Goal: Task Accomplishment & Management: Complete application form

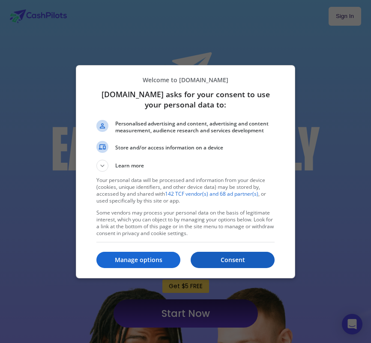
click at [228, 260] on p "Consent" at bounding box center [233, 260] width 84 height 9
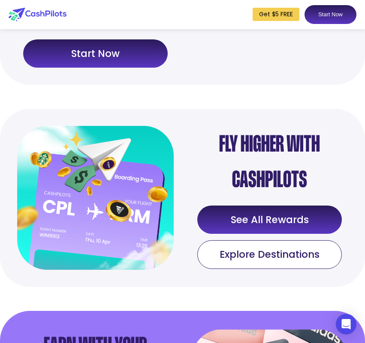
scroll to position [899, 0]
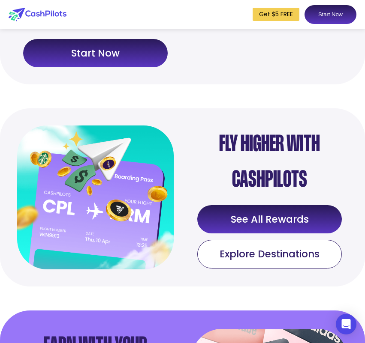
click at [97, 53] on link "Start Now" at bounding box center [95, 53] width 144 height 28
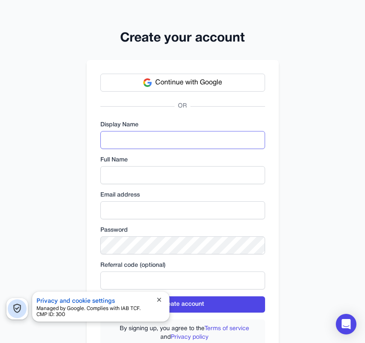
click at [144, 138] on input "text" at bounding box center [182, 140] width 165 height 18
type input "****"
drag, startPoint x: 127, startPoint y: 164, endPoint x: 147, endPoint y: 174, distance: 21.7
click at [147, 174] on div "Full Name" at bounding box center [182, 170] width 165 height 28
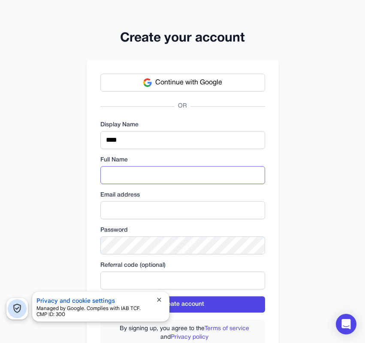
click at [147, 174] on input "text" at bounding box center [182, 175] width 165 height 18
click at [161, 80] on span "Continue with Google" at bounding box center [188, 83] width 67 height 10
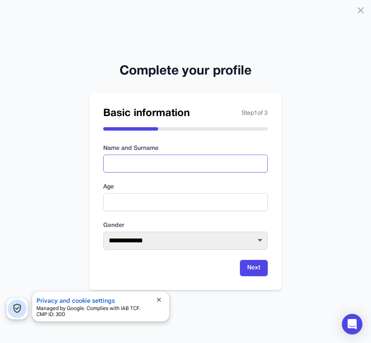
click at [124, 167] on input "text" at bounding box center [185, 164] width 165 height 18
type input "**********"
click at [126, 208] on input "number" at bounding box center [185, 202] width 165 height 18
type input "**"
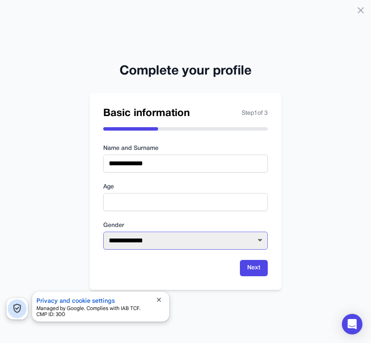
click at [169, 238] on select "**********" at bounding box center [185, 241] width 165 height 18
select select "****"
click at [103, 232] on select "**********" at bounding box center [185, 241] width 165 height 18
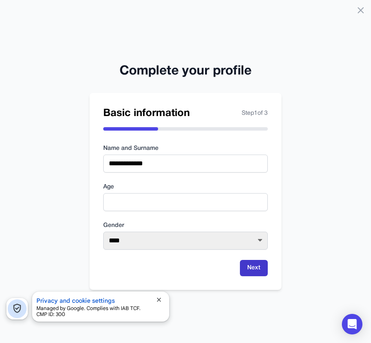
click at [255, 269] on button "Next" at bounding box center [254, 268] width 28 height 16
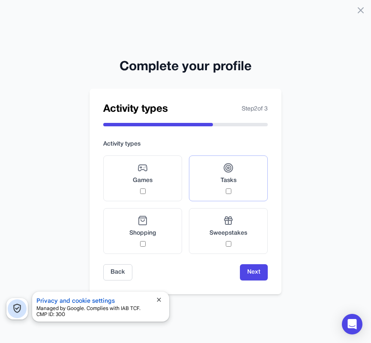
click at [224, 184] on span "Tasks" at bounding box center [229, 181] width 16 height 9
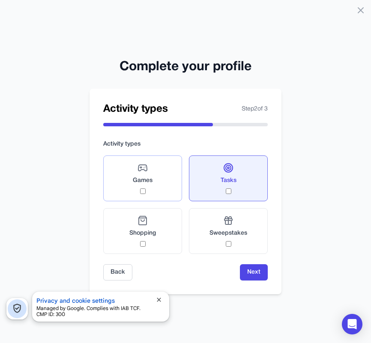
click at [134, 192] on div "Games" at bounding box center [143, 178] width 20 height 31
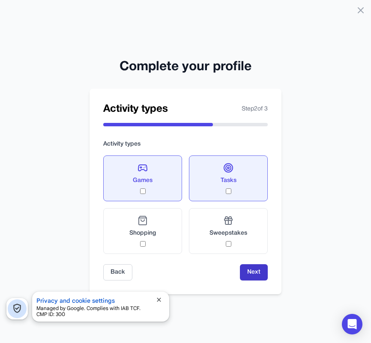
click at [248, 276] on button "Next" at bounding box center [254, 273] width 28 height 16
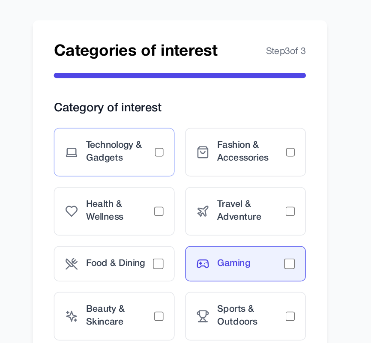
click at [168, 155] on span "Technology & Gadgets" at bounding box center [146, 152] width 45 height 17
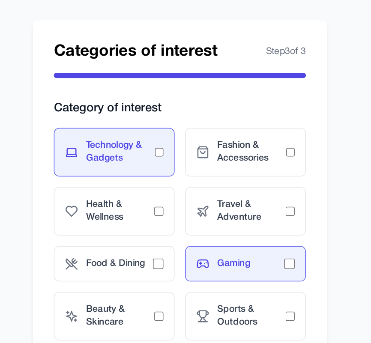
click at [168, 155] on span "Technology & Gadgets" at bounding box center [146, 152] width 45 height 17
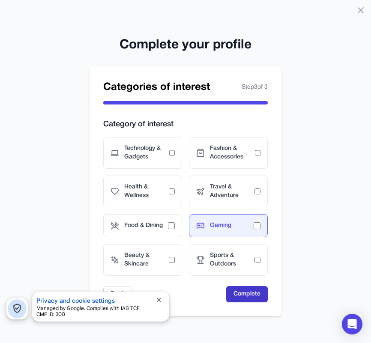
click at [247, 286] on button "Complete" at bounding box center [247, 294] width 42 height 16
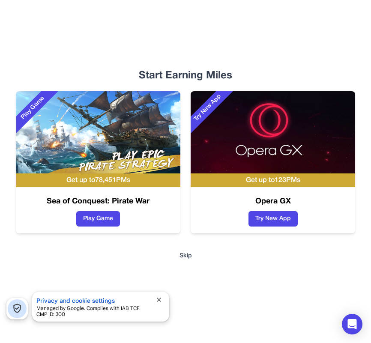
click at [185, 258] on button "Skip" at bounding box center [186, 256] width 12 height 9
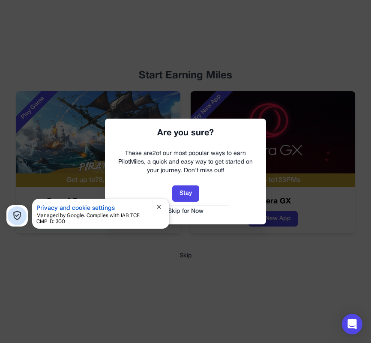
click at [186, 210] on button "Skip for Now" at bounding box center [186, 211] width 144 height 9
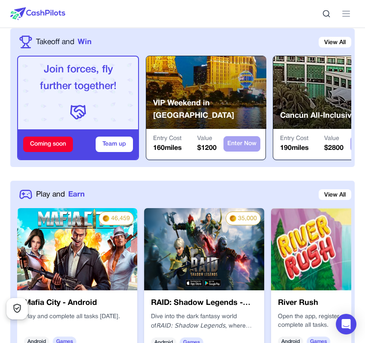
scroll to position [380, 0]
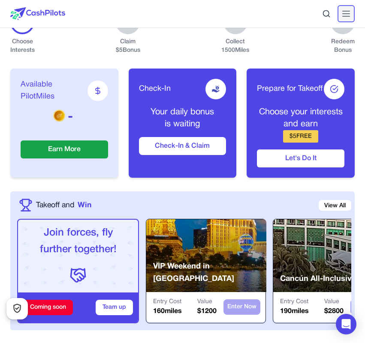
click at [346, 10] on icon at bounding box center [346, 14] width 10 height 10
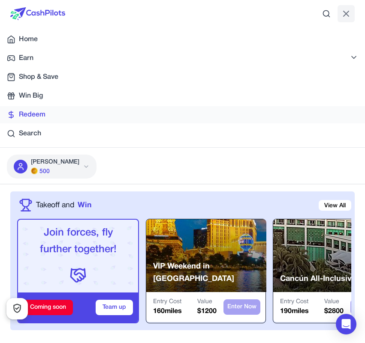
click at [69, 113] on div "Redeem" at bounding box center [182, 115] width 351 height 10
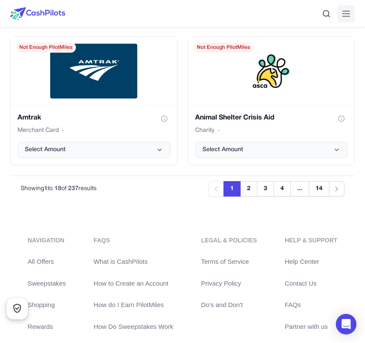
scroll to position [1623, 0]
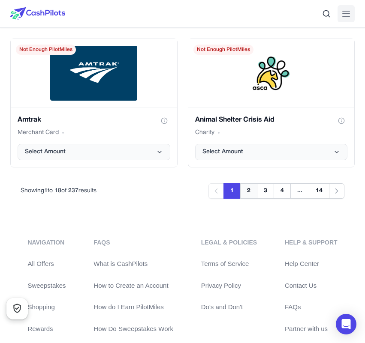
click at [248, 189] on button "2" at bounding box center [248, 190] width 17 height 15
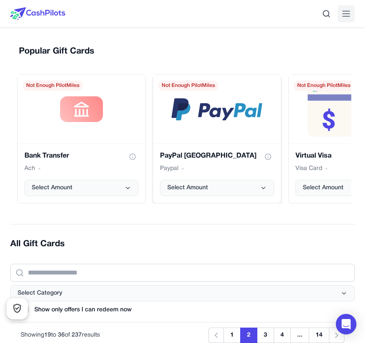
scroll to position [0, 1]
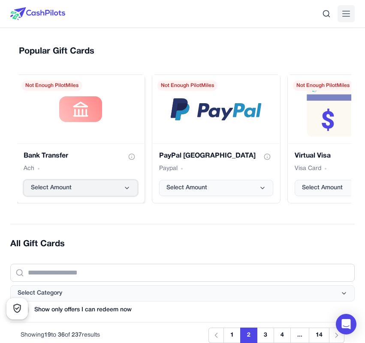
click at [95, 185] on button "Select Amount" at bounding box center [81, 188] width 114 height 16
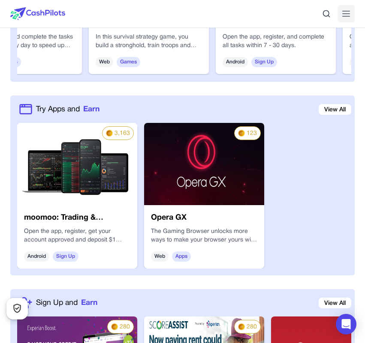
scroll to position [660, 0]
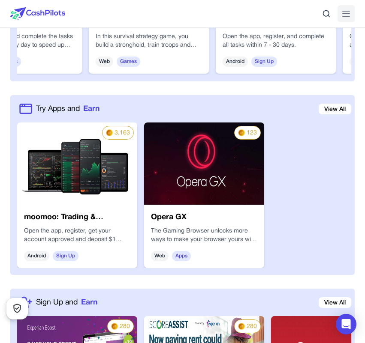
click at [65, 253] on span "Sign Up" at bounding box center [66, 256] width 26 height 10
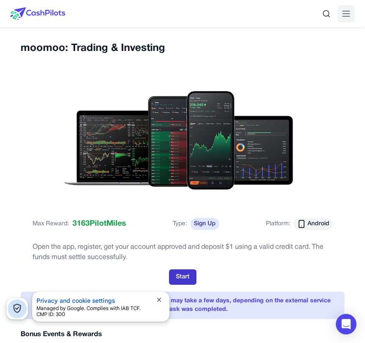
click at [195, 272] on button "Start" at bounding box center [182, 277] width 27 height 15
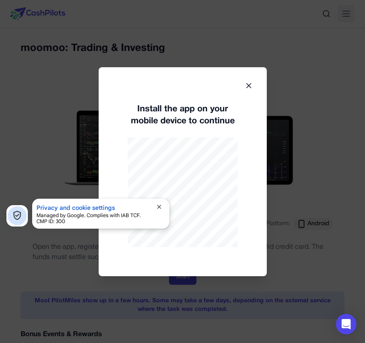
click at [251, 88] on icon at bounding box center [248, 85] width 9 height 9
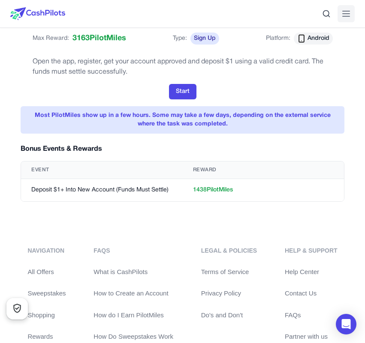
scroll to position [183, 0]
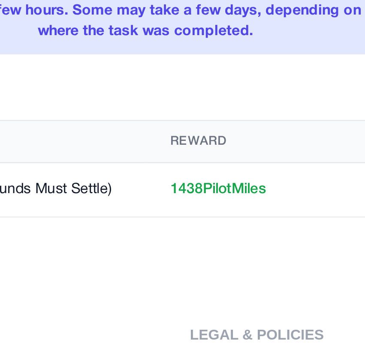
drag, startPoint x: 194, startPoint y: 191, endPoint x: 188, endPoint y: 198, distance: 8.8
click at [188, 198] on td "1438 PilotMiles" at bounding box center [264, 192] width 162 height 23
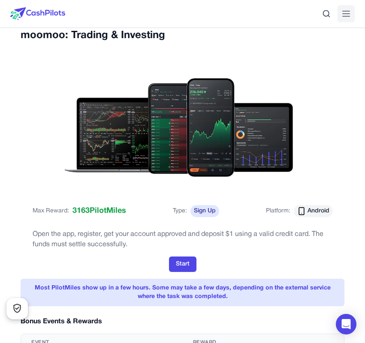
scroll to position [0, 0]
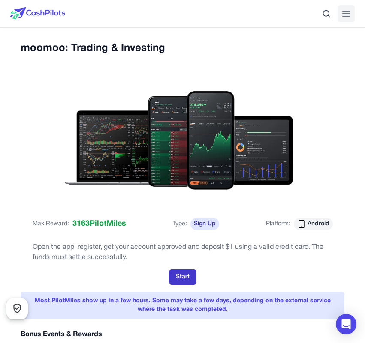
click at [185, 278] on button "Start" at bounding box center [182, 277] width 27 height 15
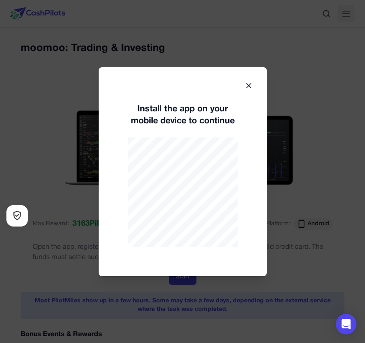
click at [214, 193] on div "Install the app on your mobile device to continue" at bounding box center [183, 171] width 168 height 209
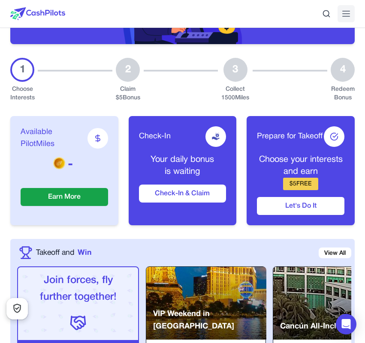
scroll to position [171, 0]
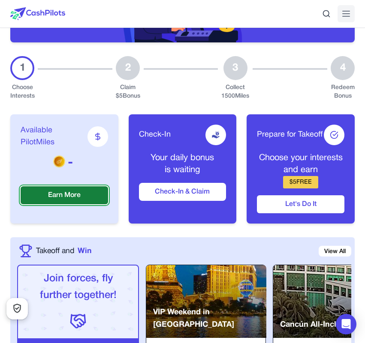
drag, startPoint x: 12, startPoint y: 0, endPoint x: 72, endPoint y: 194, distance: 203.4
click at [72, 194] on button "Earn More" at bounding box center [64, 195] width 87 height 18
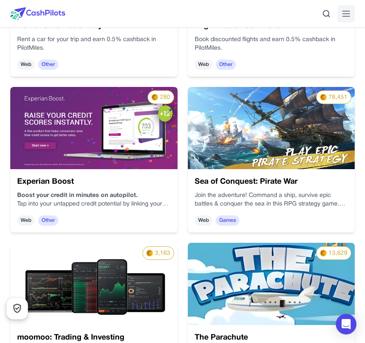
scroll to position [677, 0]
